Goal: Information Seeking & Learning: Learn about a topic

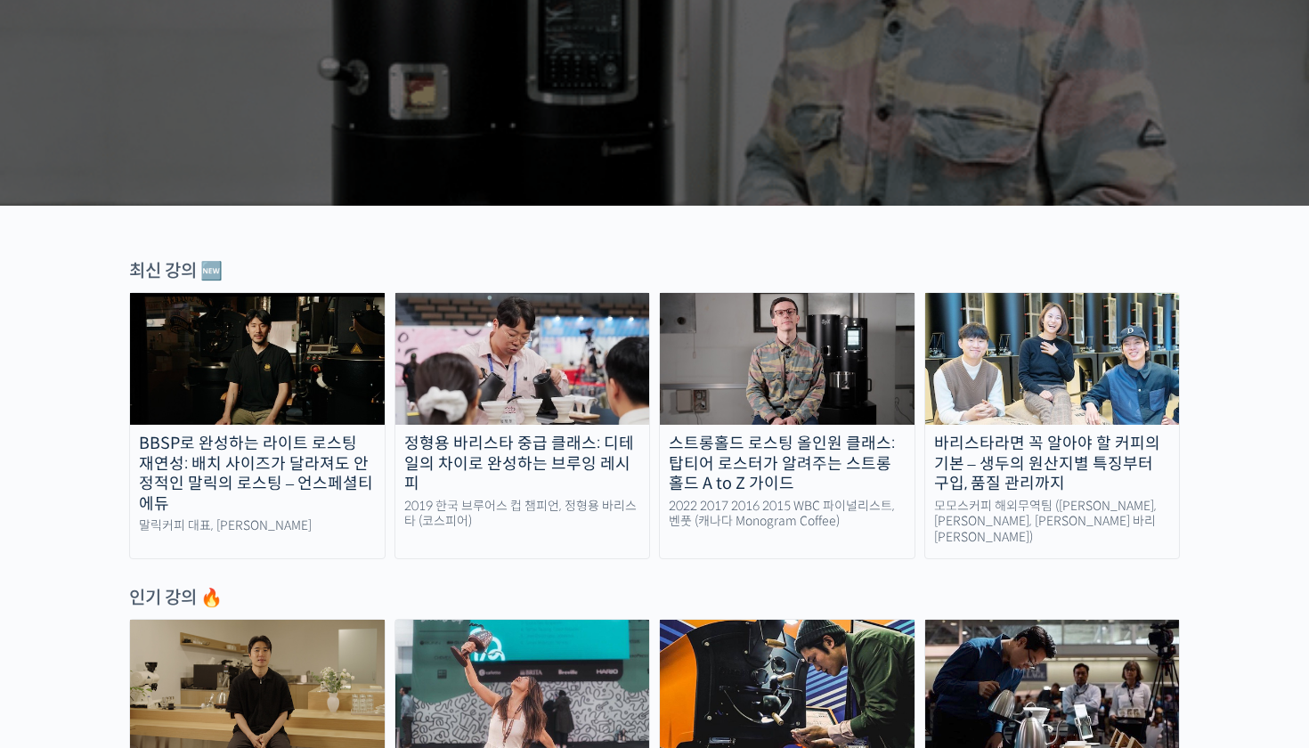
click at [573, 381] on img at bounding box center [522, 359] width 255 height 132
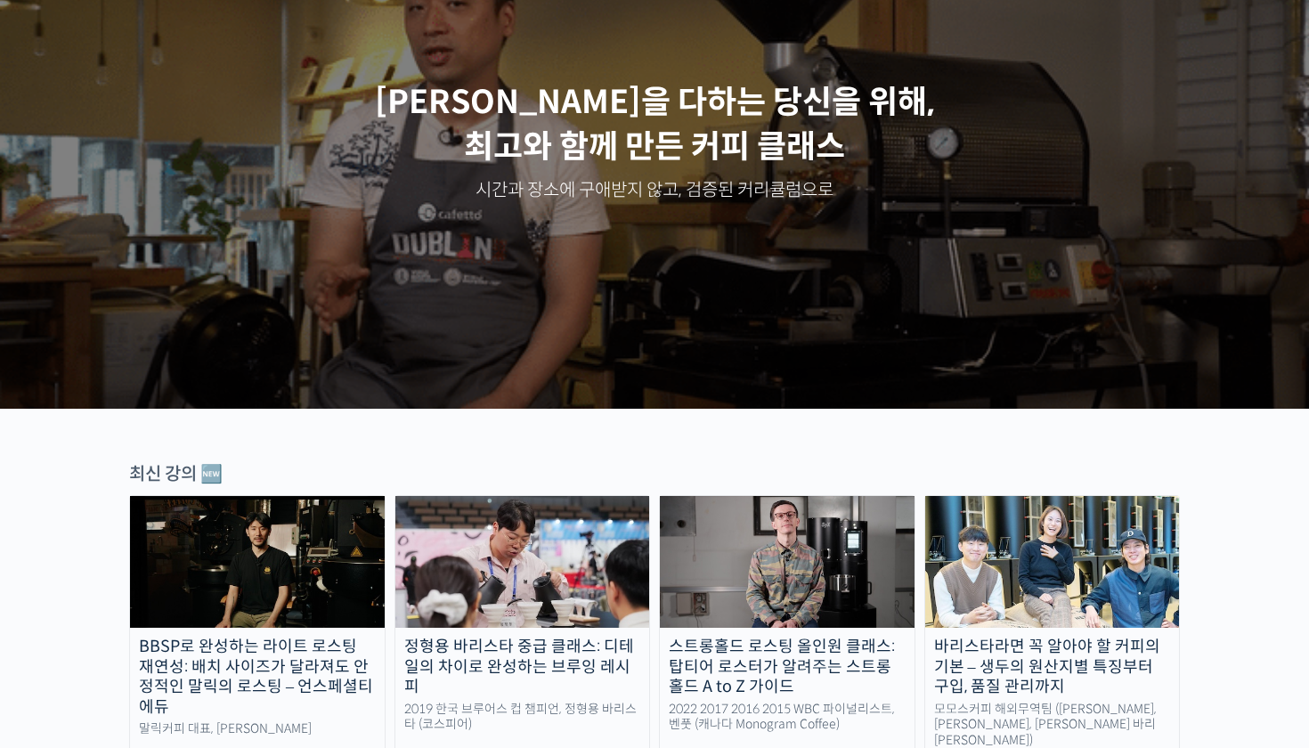
scroll to position [198, 0]
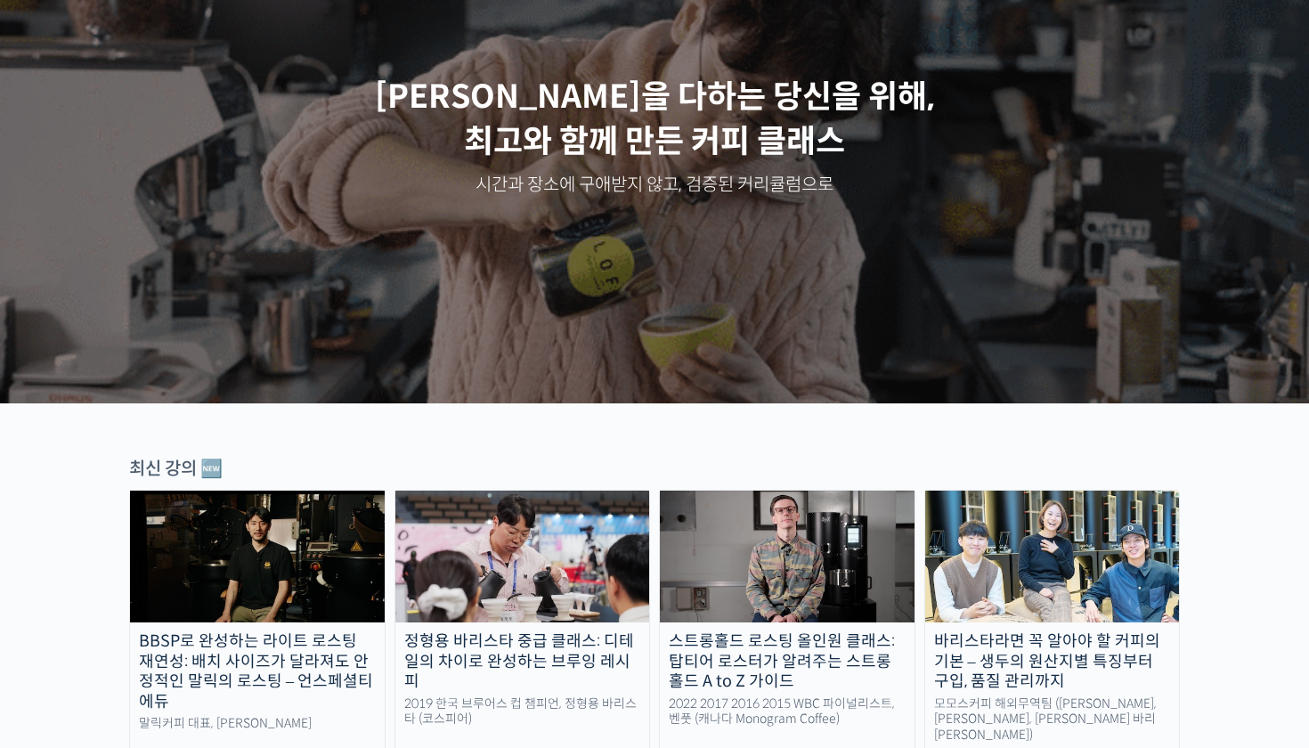
click at [550, 537] on img at bounding box center [522, 557] width 255 height 132
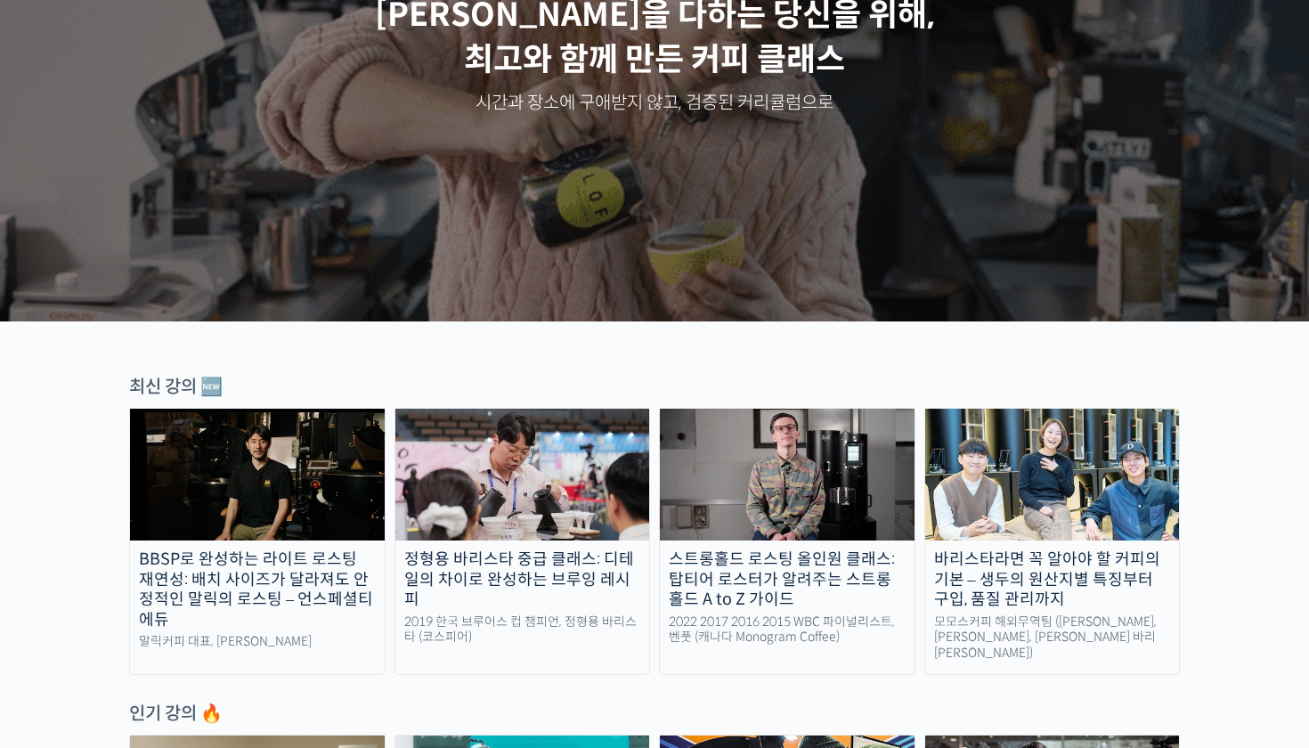
scroll to position [288, 0]
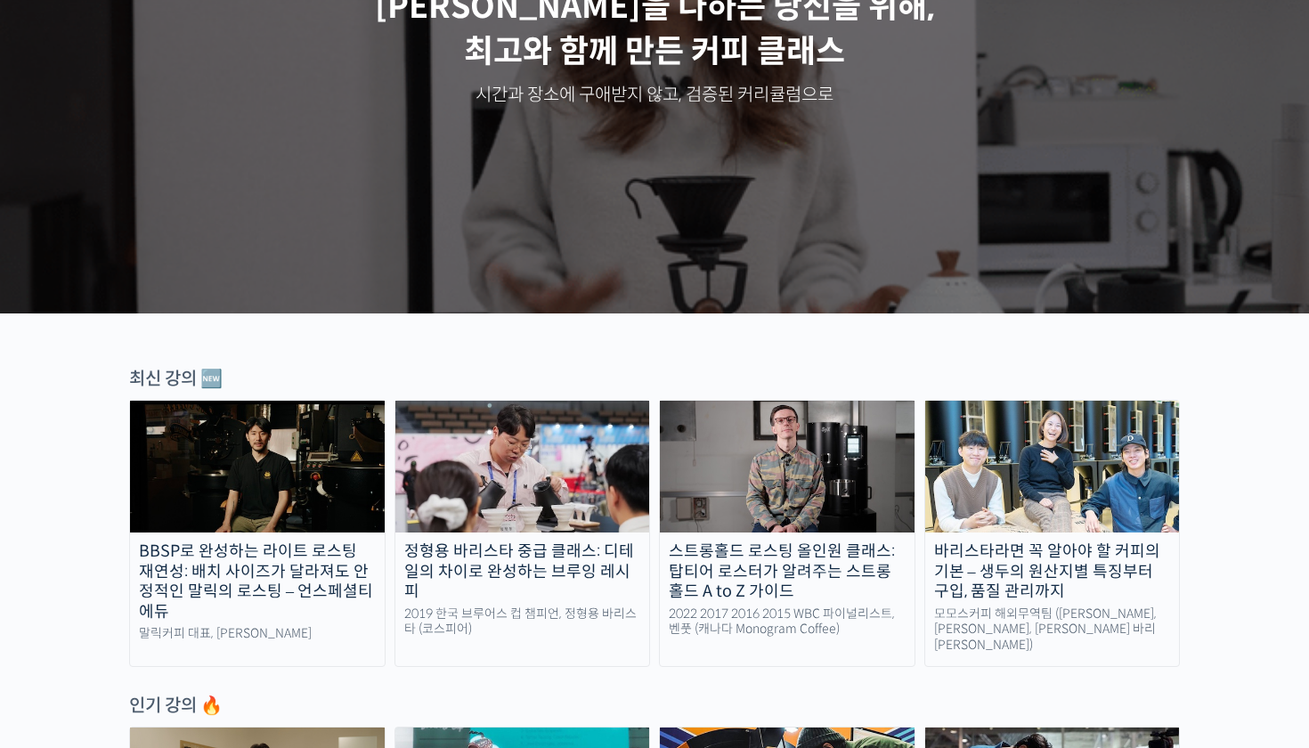
click at [1065, 458] on img at bounding box center [1052, 467] width 255 height 132
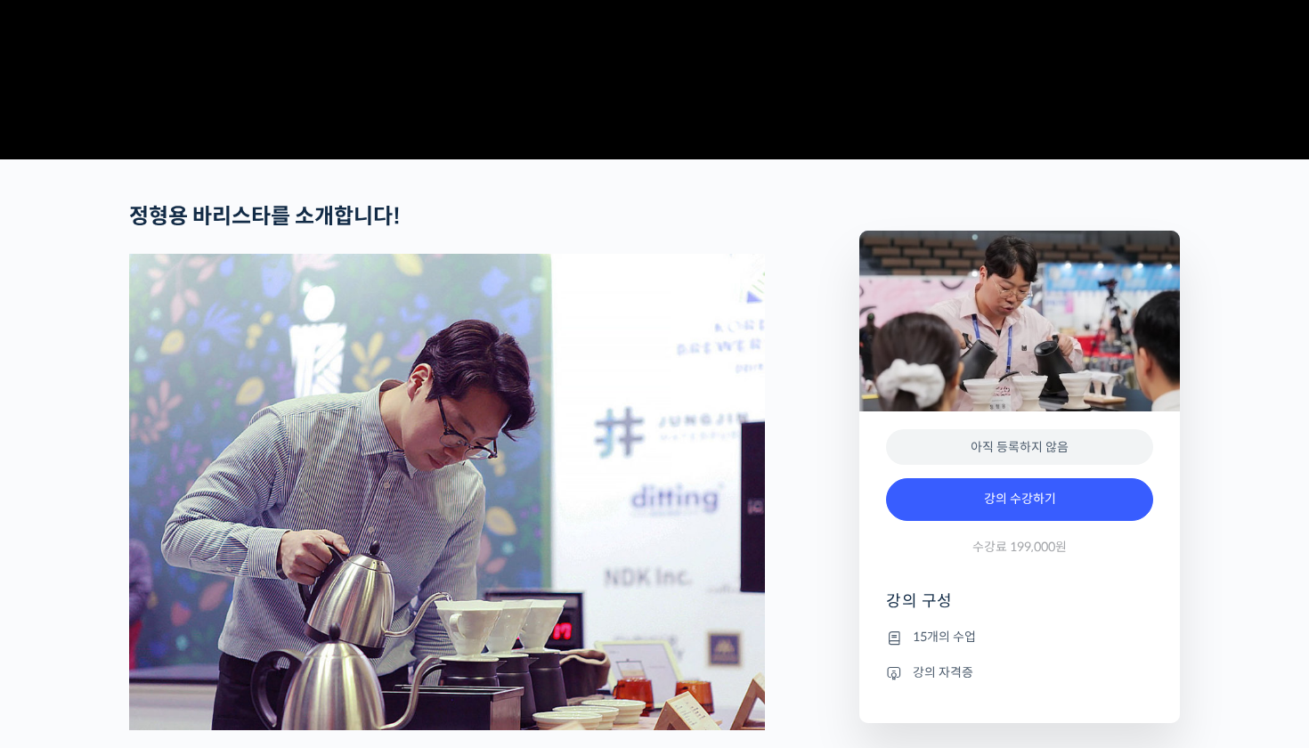
scroll to position [164, 0]
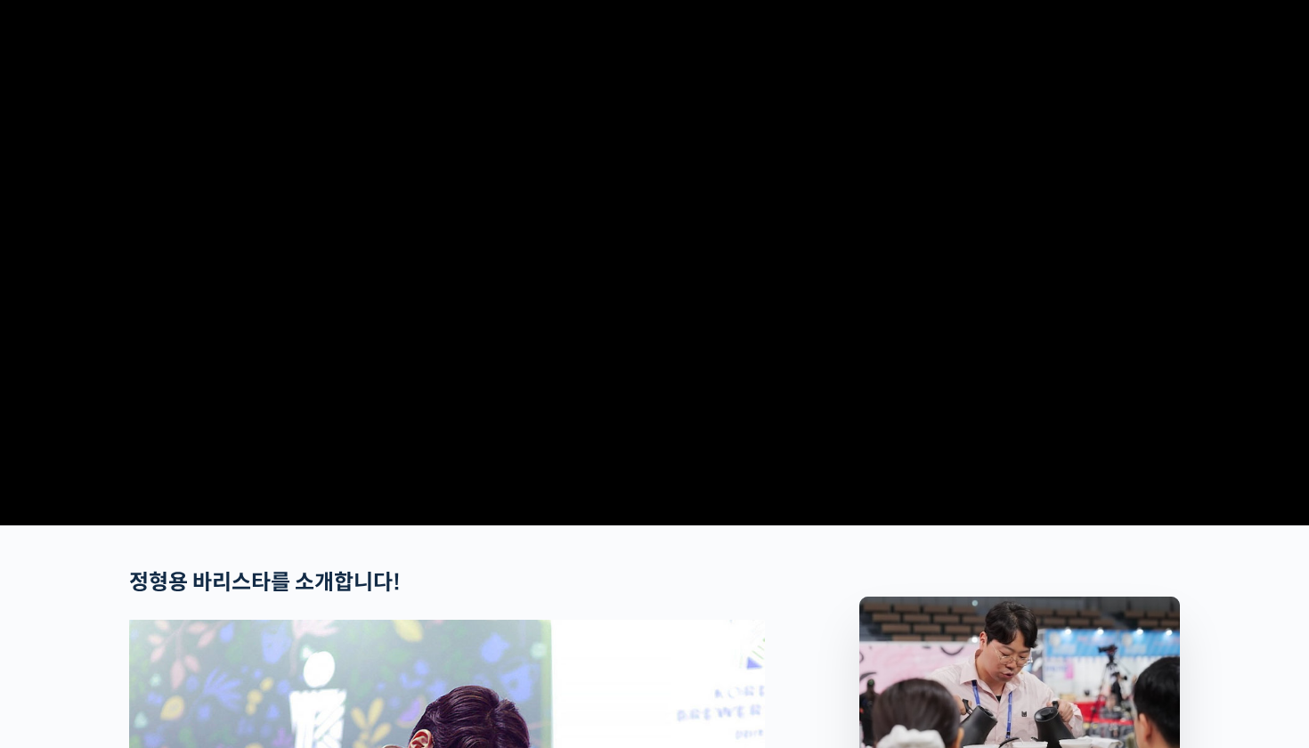
click at [633, 229] on video at bounding box center [654, 211] width 1051 height 614
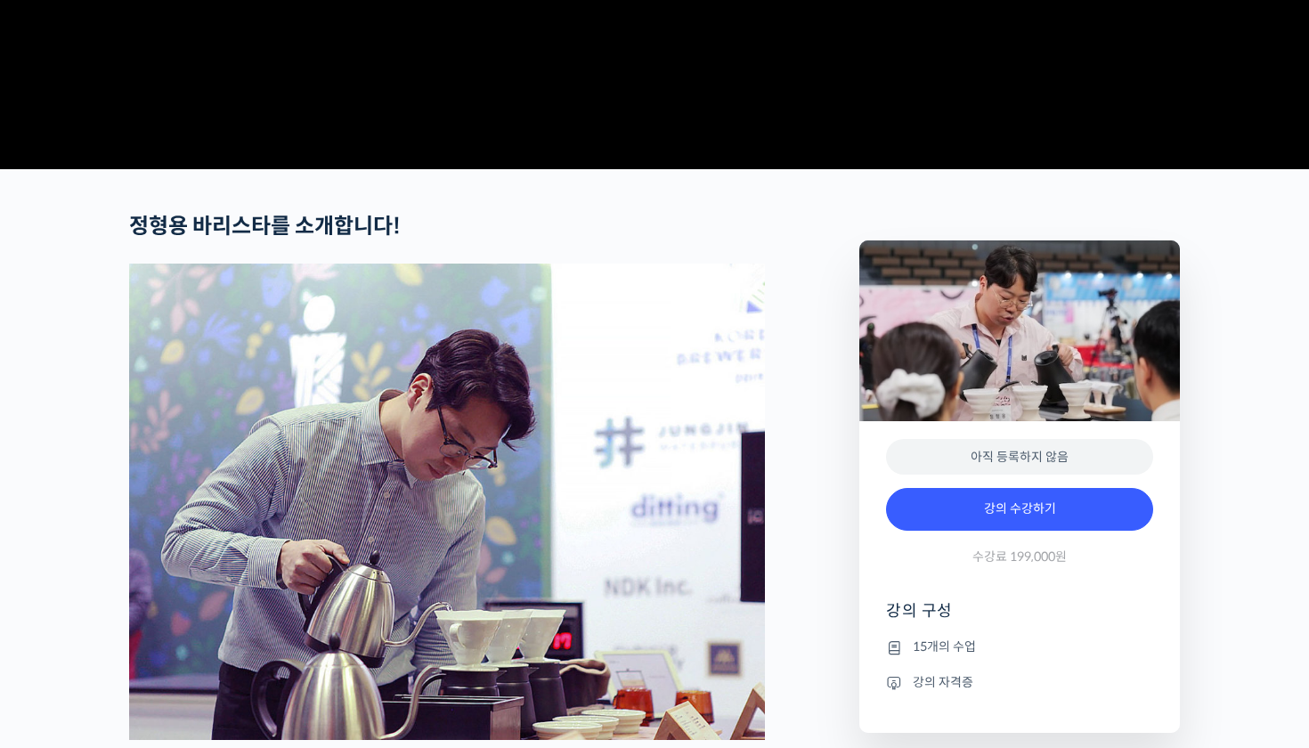
scroll to position [540, 0]
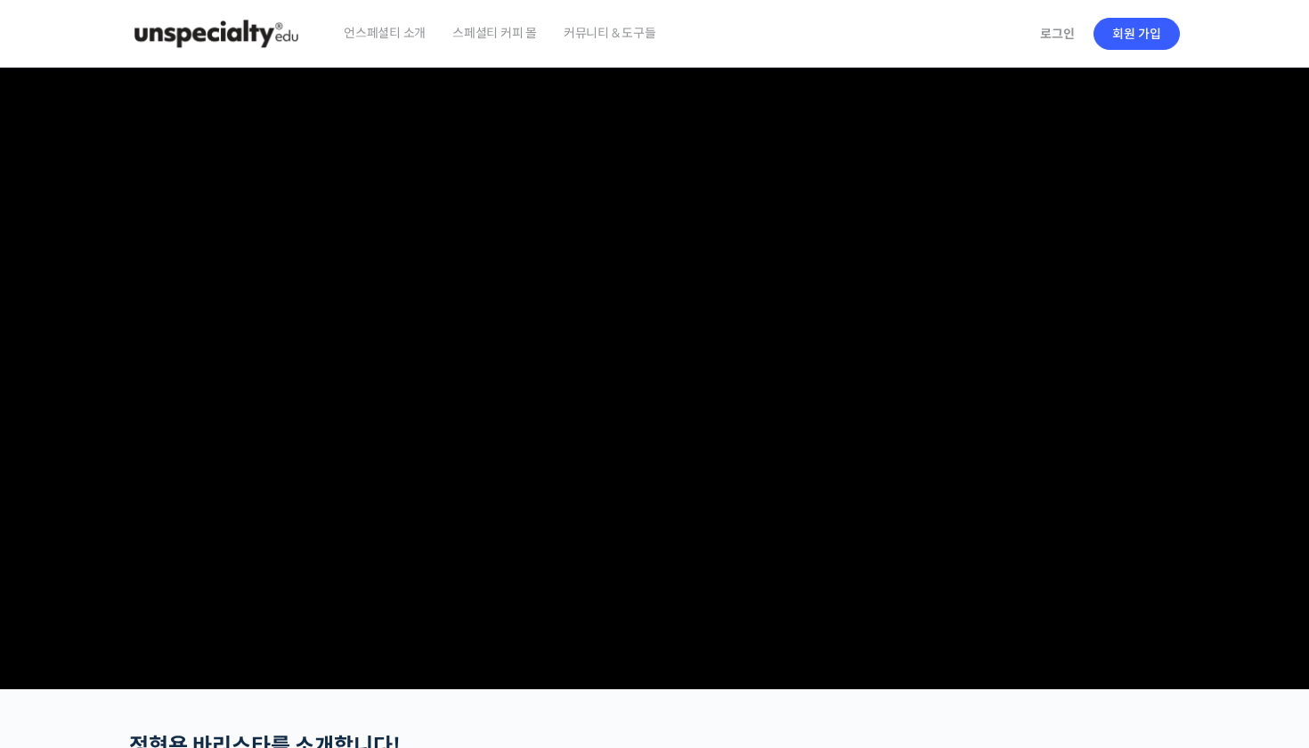
click at [658, 339] on video at bounding box center [654, 375] width 1051 height 614
click at [642, 401] on video at bounding box center [654, 375] width 1051 height 614
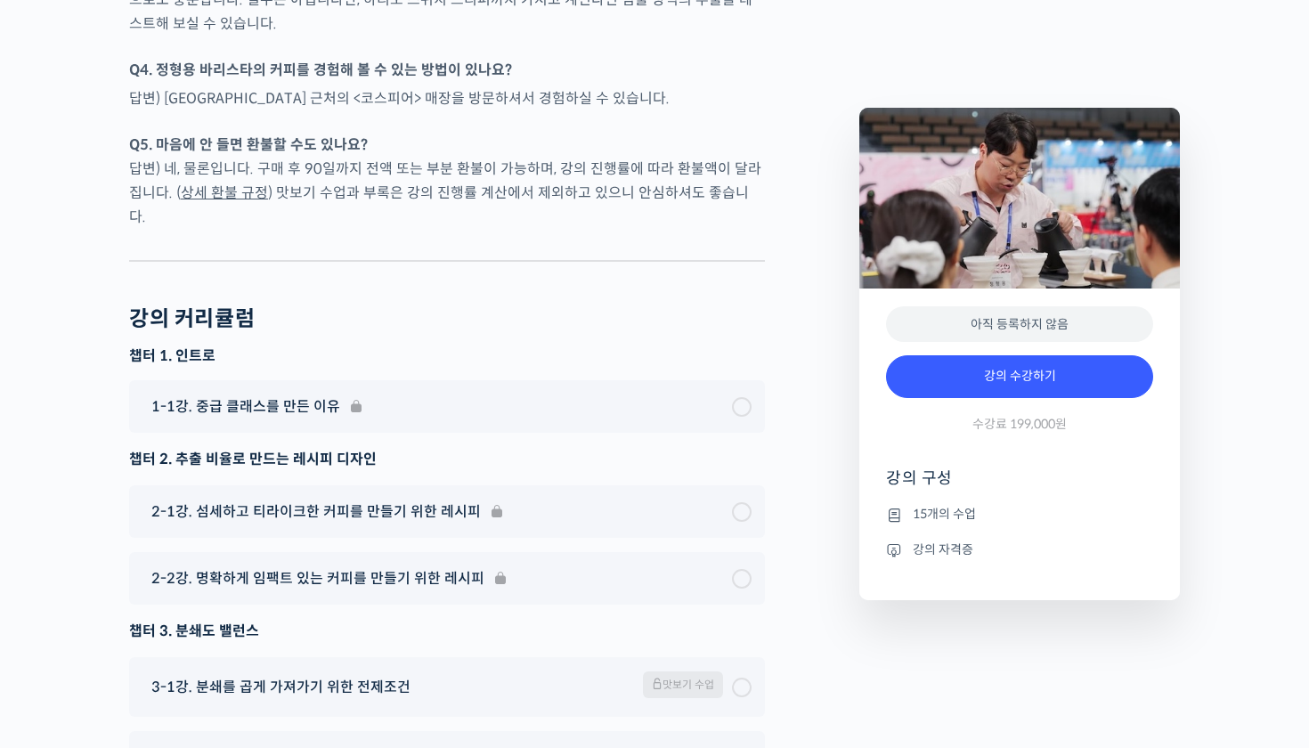
scroll to position [5036, 0]
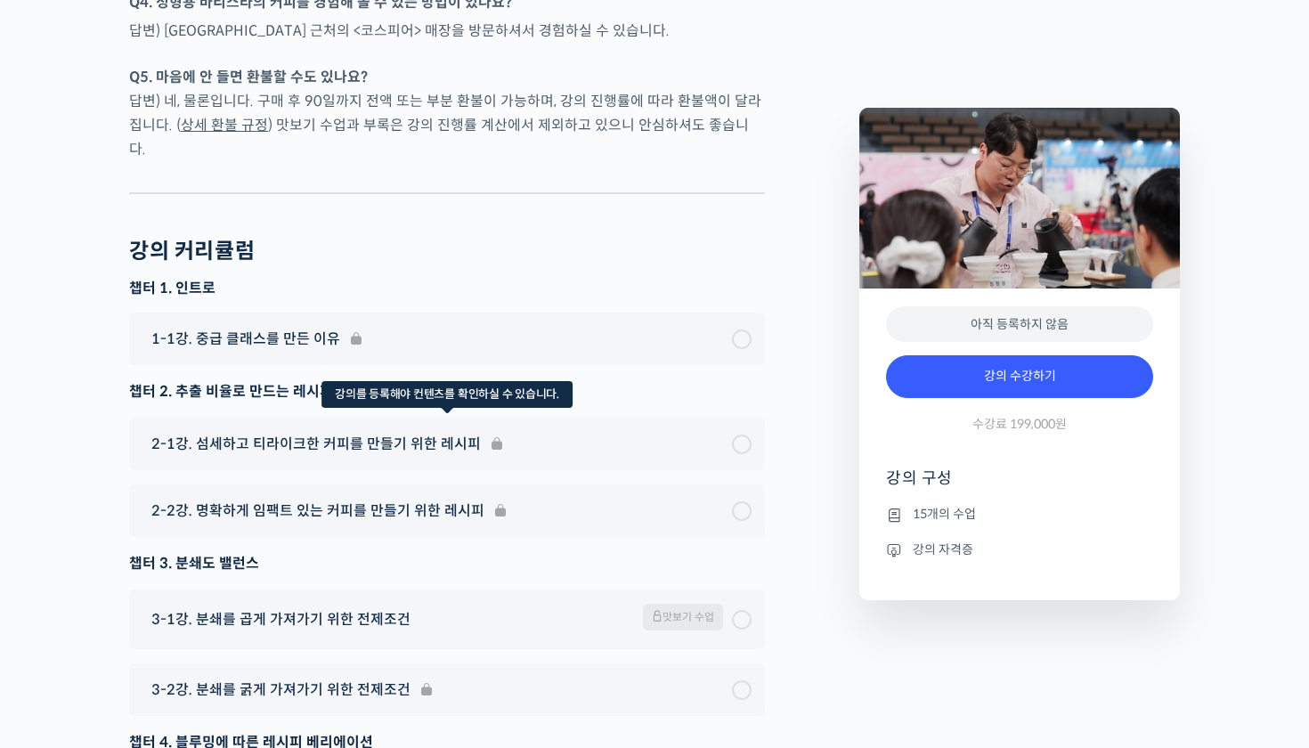
click at [702, 456] on div "2-1강. 섬세하고 티라이크한 커피를 만들기 위한 레시피" at bounding box center [447, 444] width 636 height 53
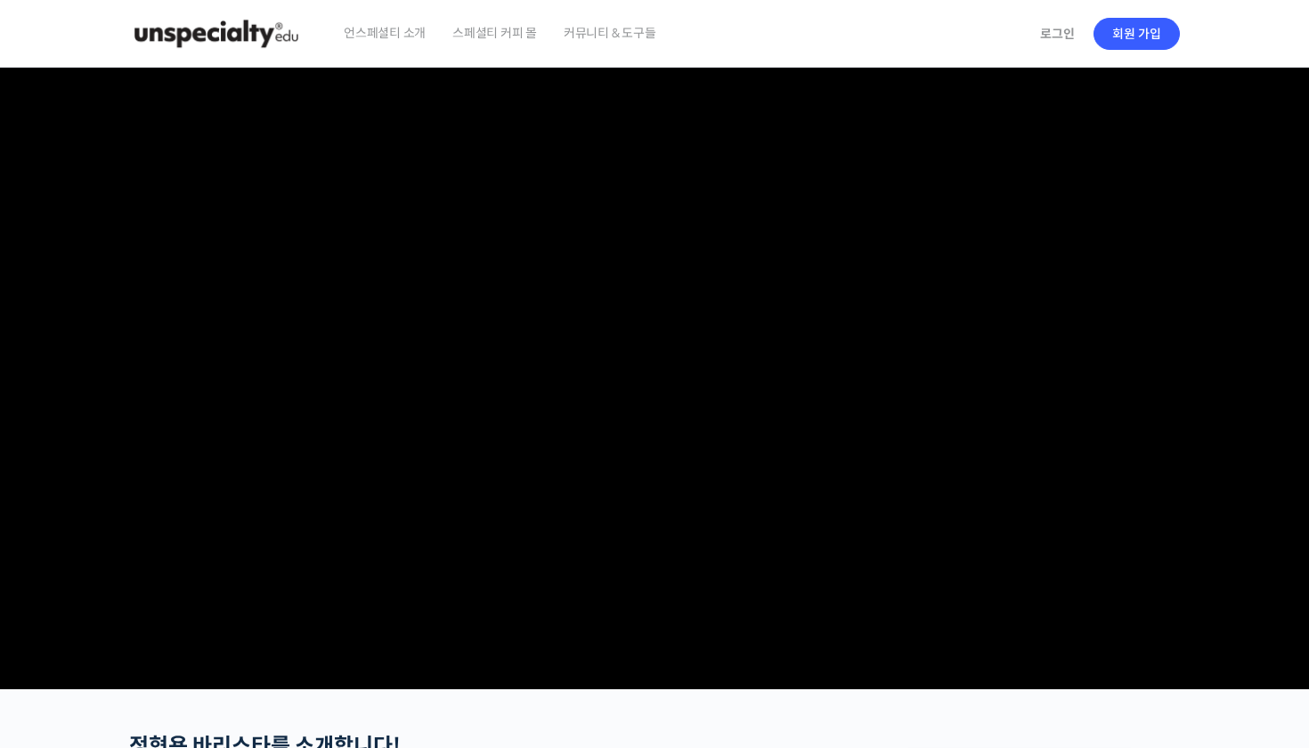
scroll to position [0, 0]
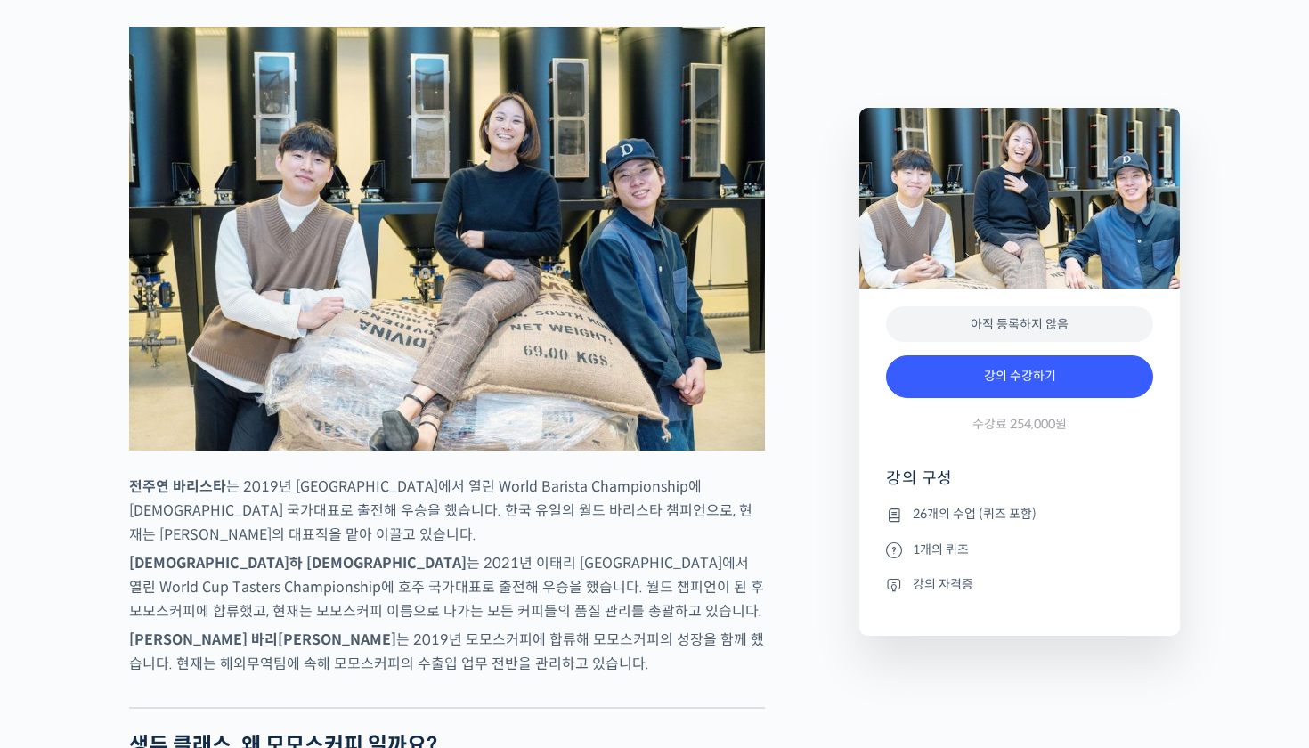
scroll to position [755, 0]
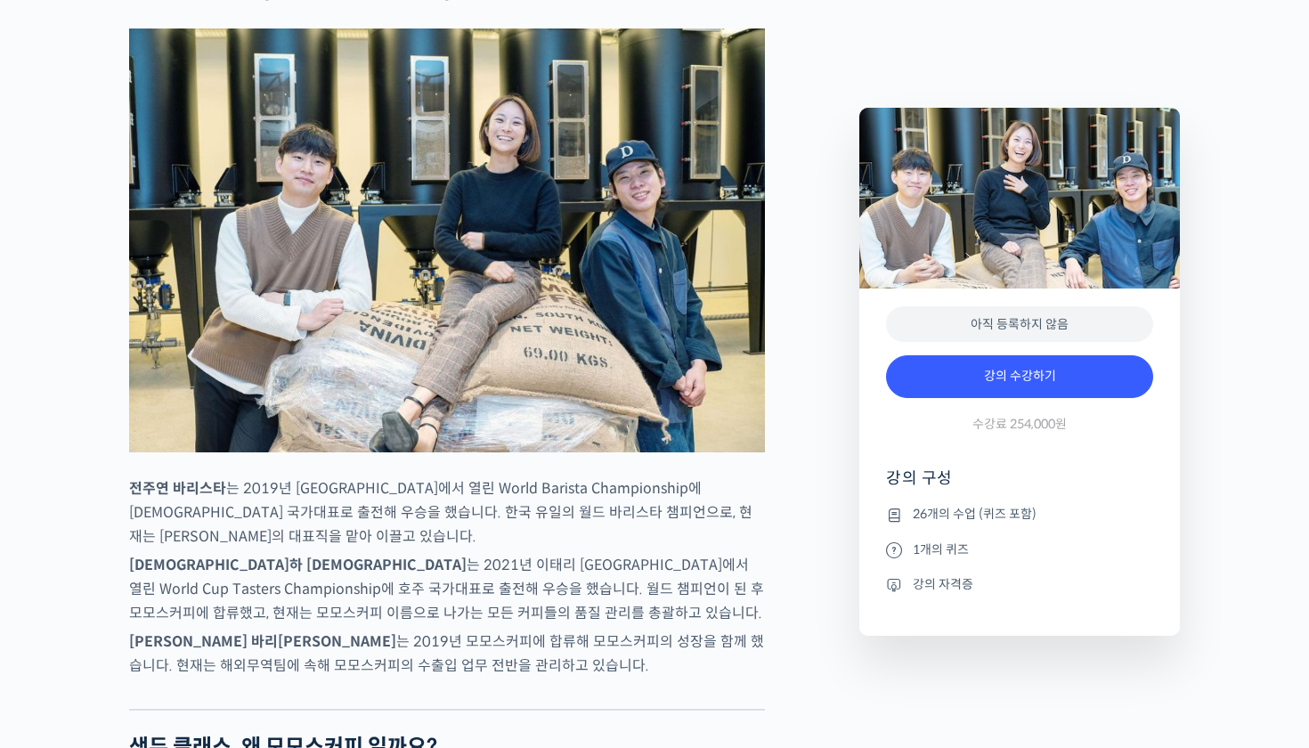
click at [953, 513] on li "26개의 수업 (퀴즈 포함)" at bounding box center [1019, 514] width 267 height 21
drag, startPoint x: 242, startPoint y: 548, endPoint x: 288, endPoint y: 552, distance: 46.4
click at [288, 548] on p "전주연 바리스타 는 2019년 미국 보스턴에서 열린 World Barista Championship에 한국 국가대표로 출전해 우승을 했습니다.…" at bounding box center [447, 512] width 636 height 72
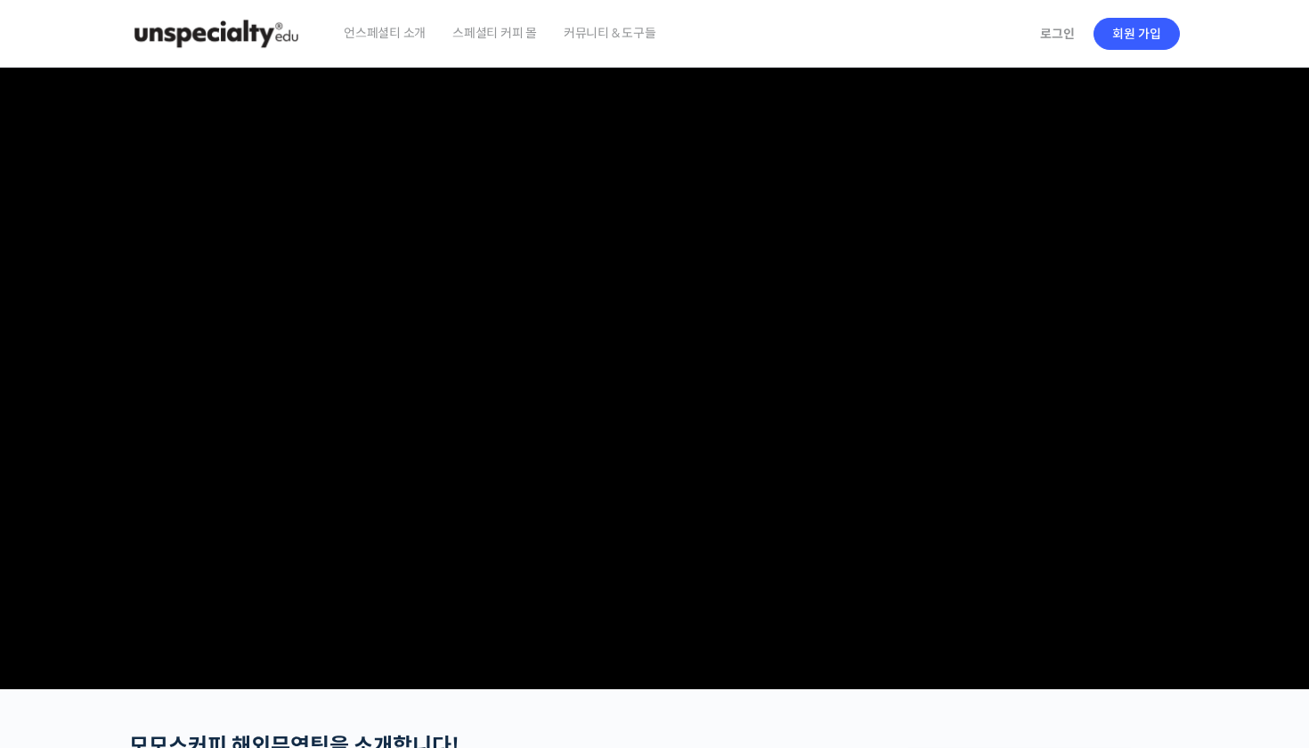
scroll to position [0, 0]
